Goal: Task Accomplishment & Management: Manage account settings

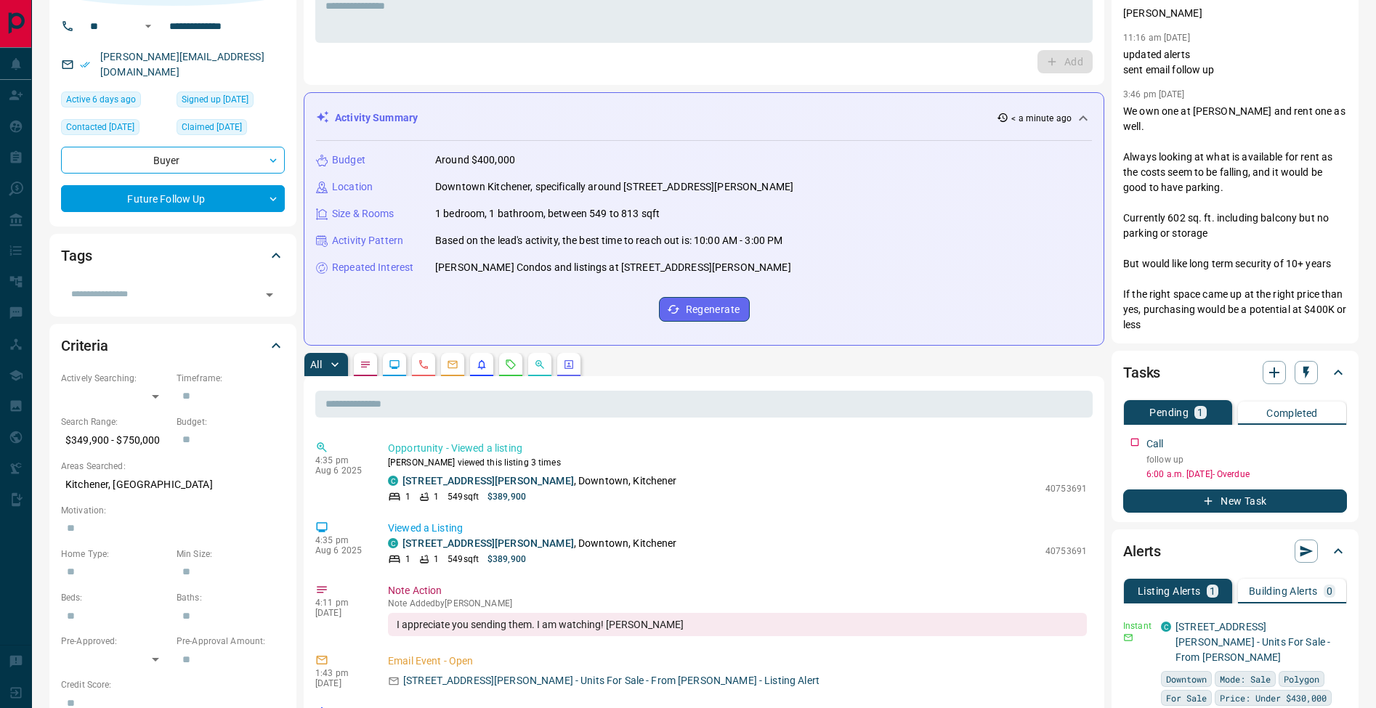
scroll to position [376, 0]
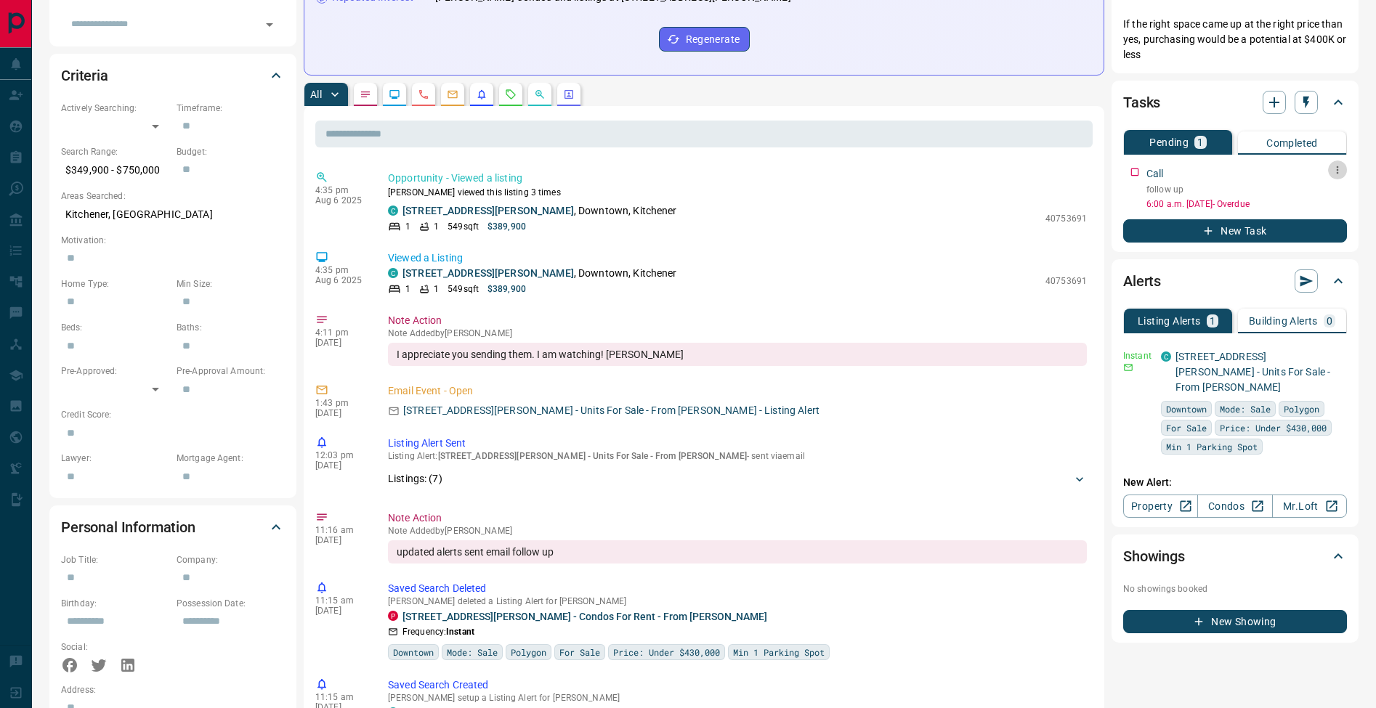
click at [1343, 170] on icon "button" at bounding box center [1338, 170] width 12 height 12
click at [1329, 187] on li "Edit" at bounding box center [1314, 198] width 64 height 22
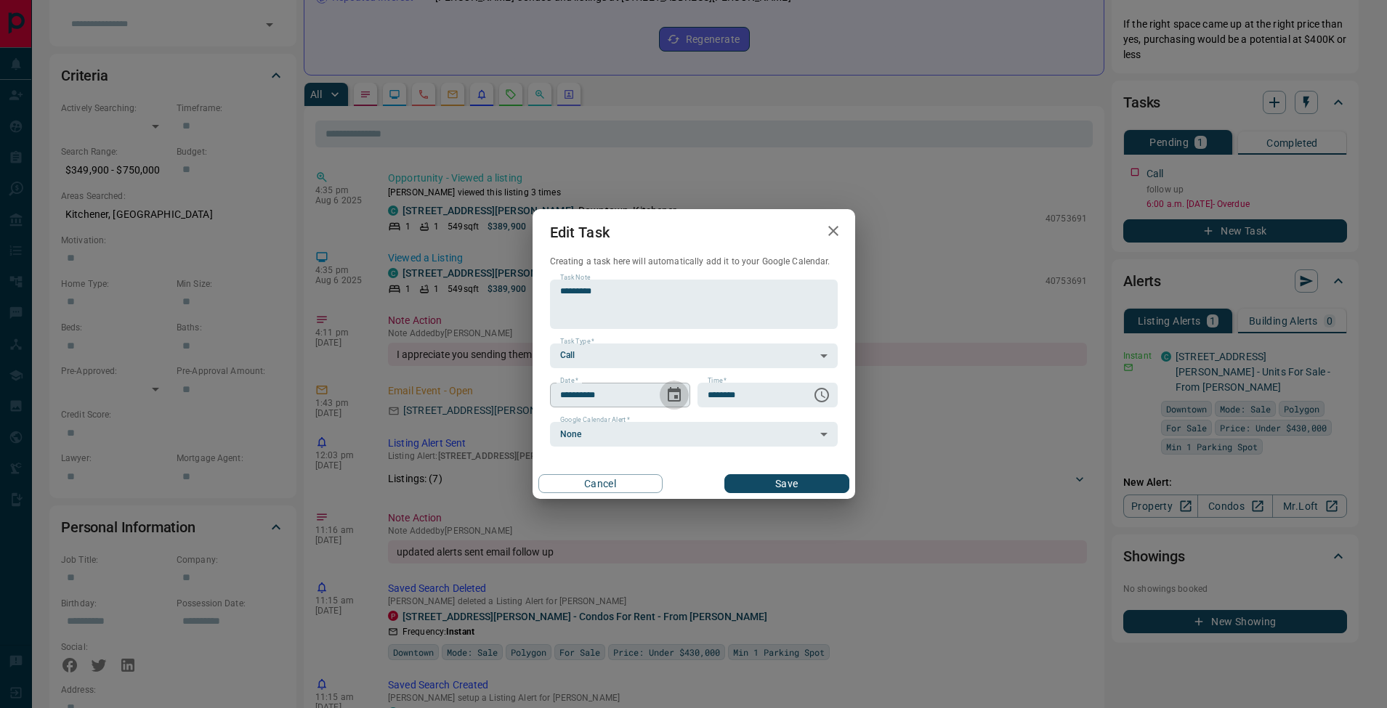
click at [679, 397] on icon "Choose date, selected date is Aug 12, 2025" at bounding box center [673, 395] width 17 height 17
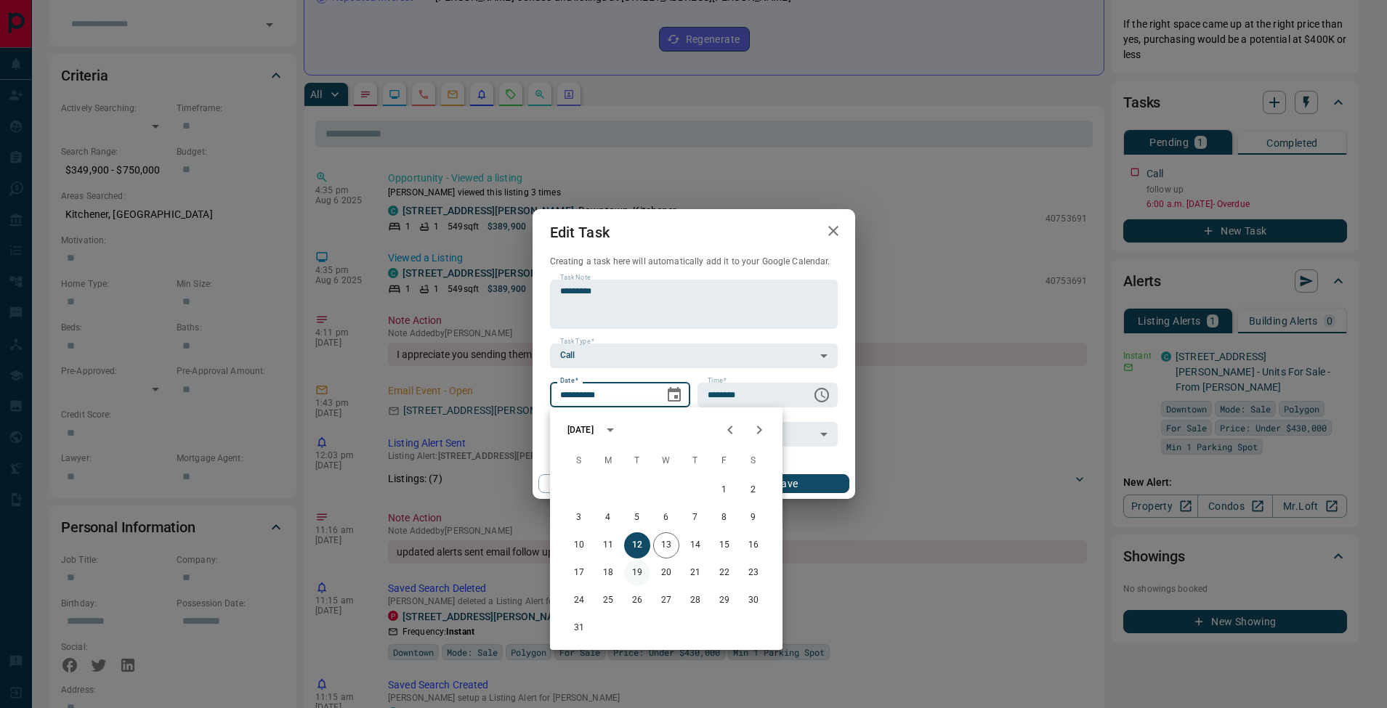
click at [644, 572] on button "19" at bounding box center [637, 573] width 26 height 26
type input "**********"
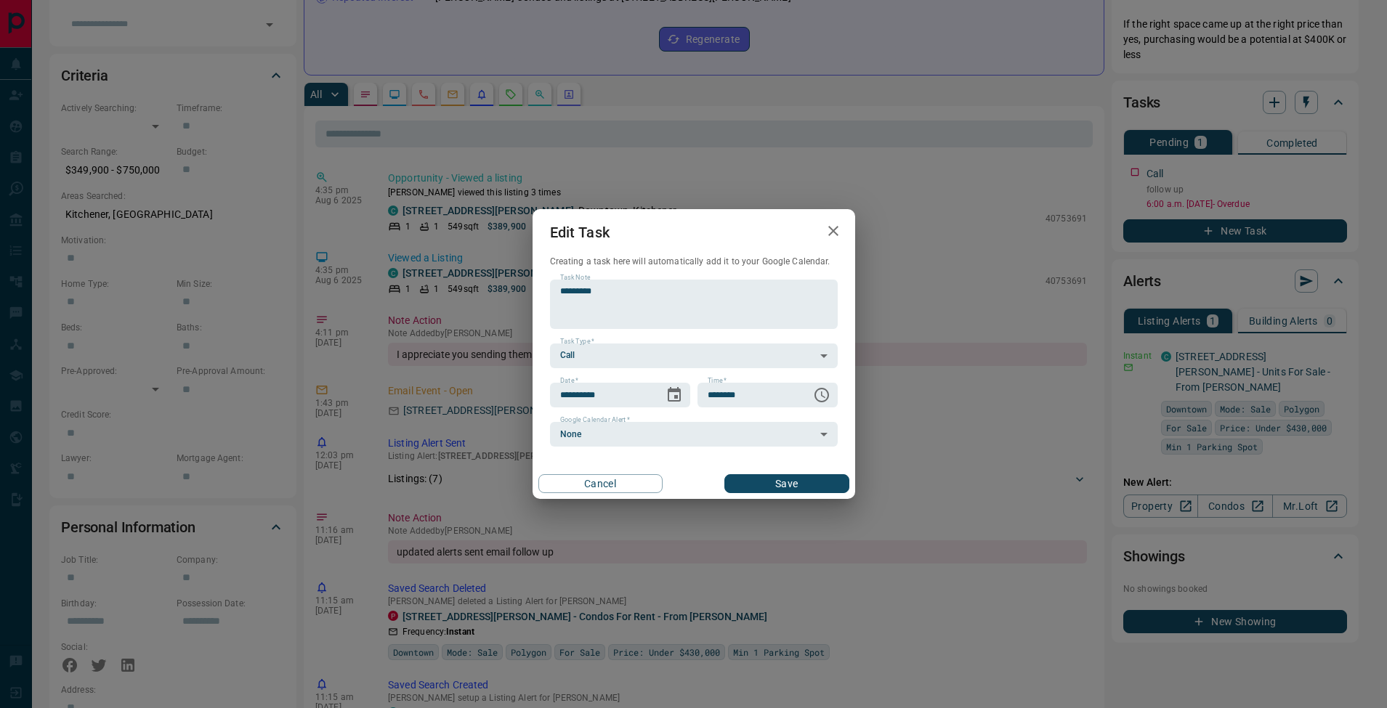
click at [809, 489] on button "Save" at bounding box center [786, 483] width 124 height 19
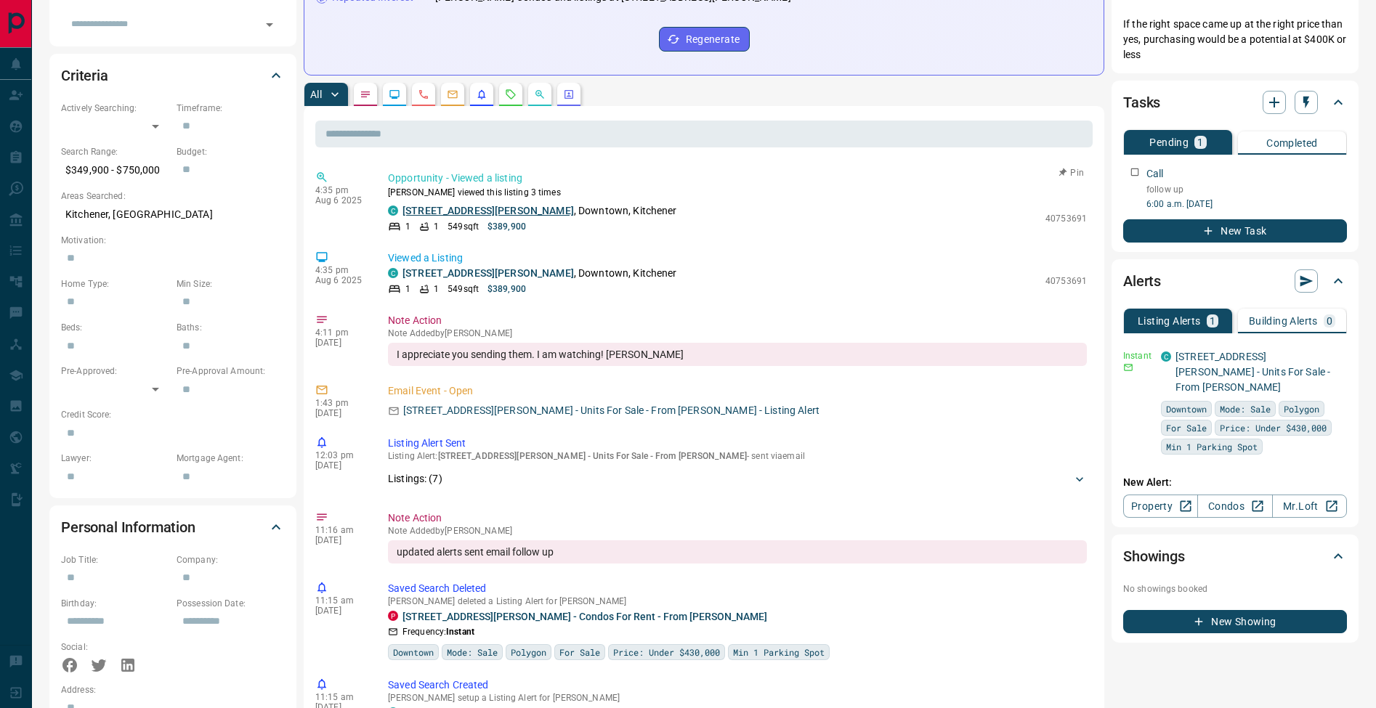
click at [501, 215] on link "[STREET_ADDRESS][PERSON_NAME]" at bounding box center [487, 211] width 171 height 12
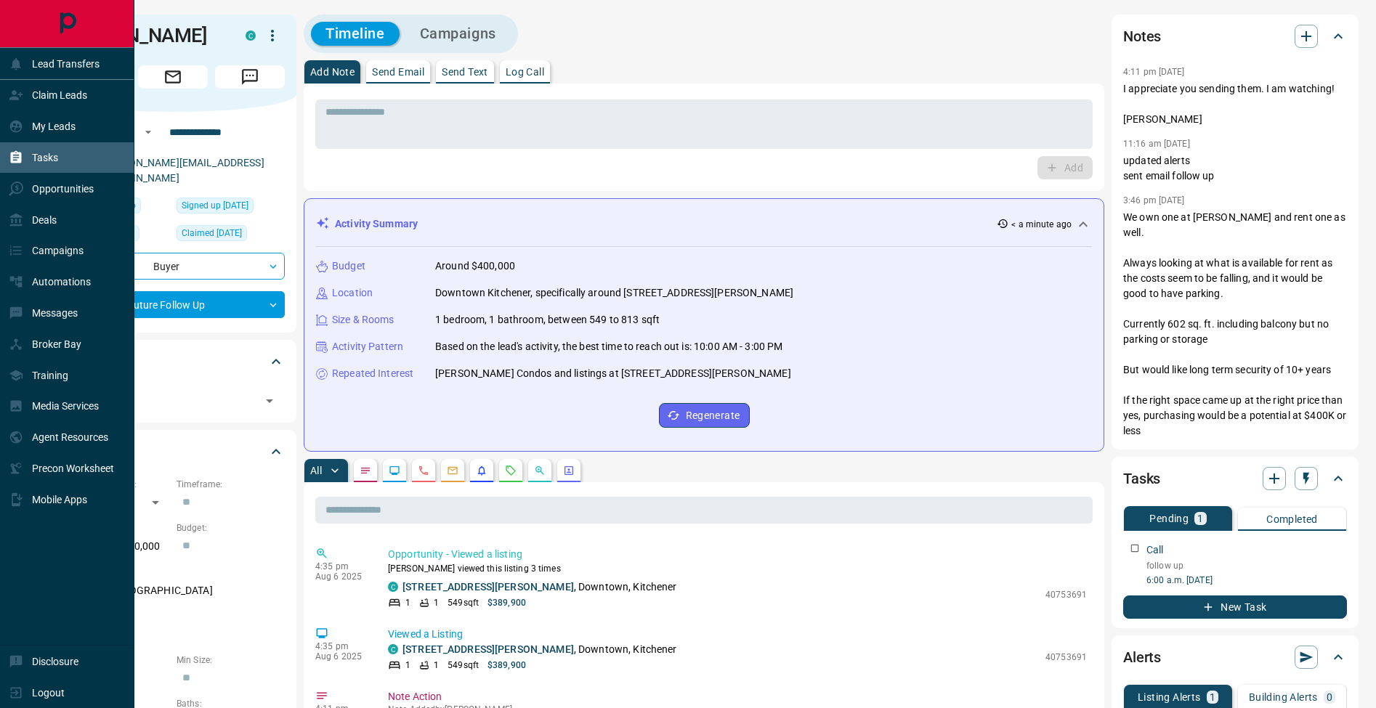
click at [29, 171] on div "Tasks" at bounding box center [67, 157] width 134 height 31
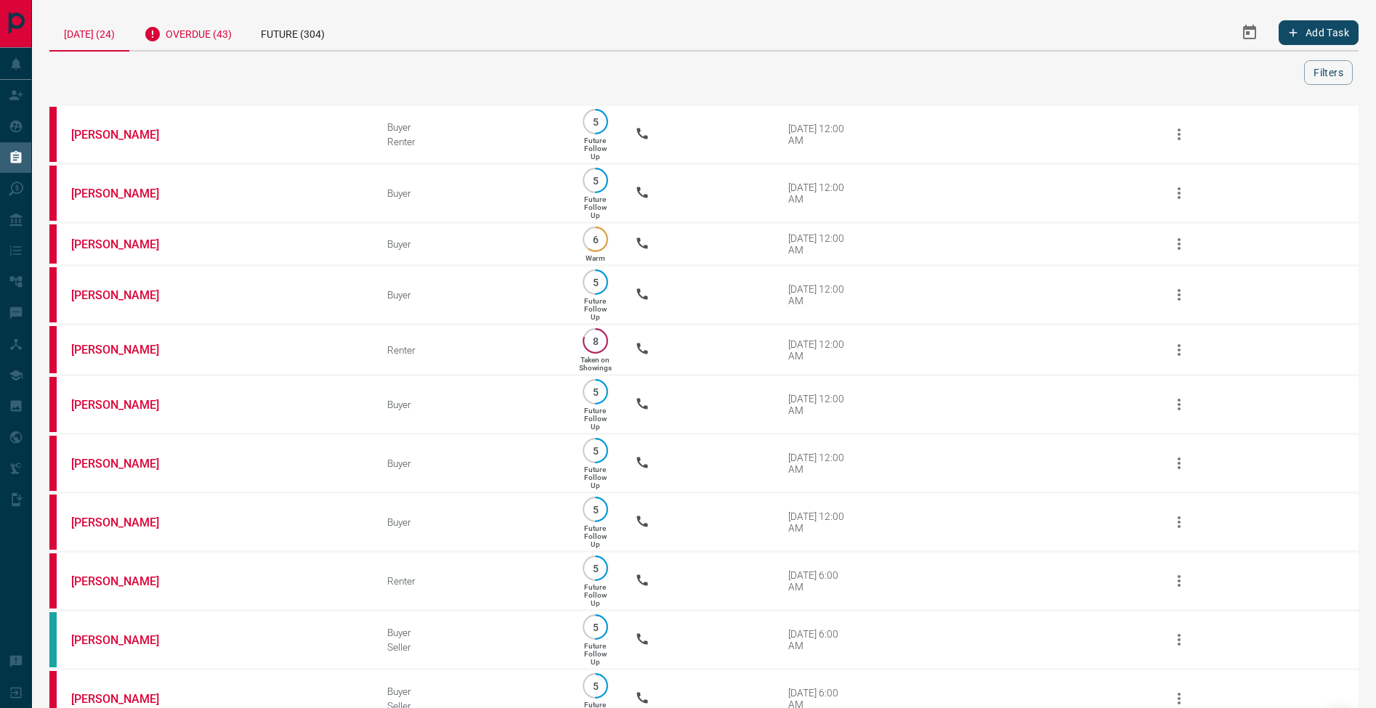
click at [214, 46] on div "Overdue (43)" at bounding box center [187, 33] width 117 height 36
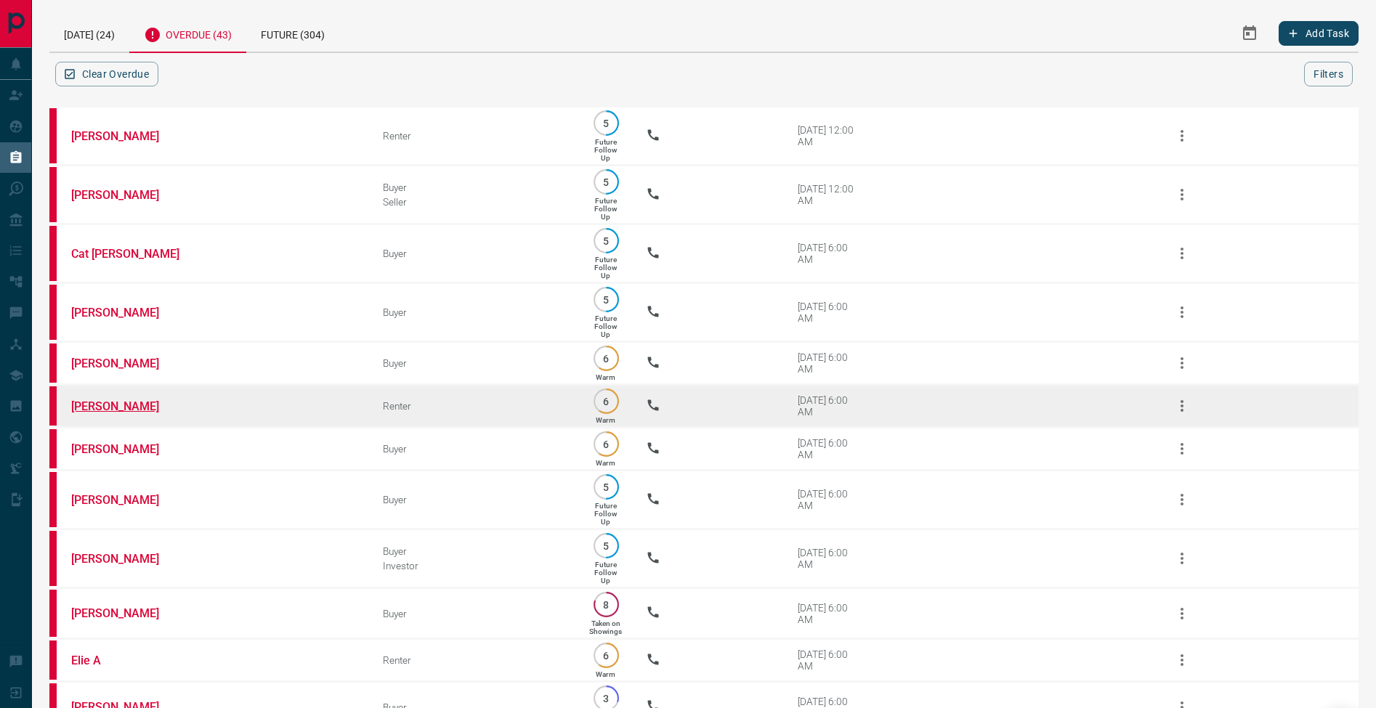
click at [126, 413] on link "[PERSON_NAME]" at bounding box center [125, 407] width 109 height 14
